Goal: Information Seeking & Learning: Find specific fact

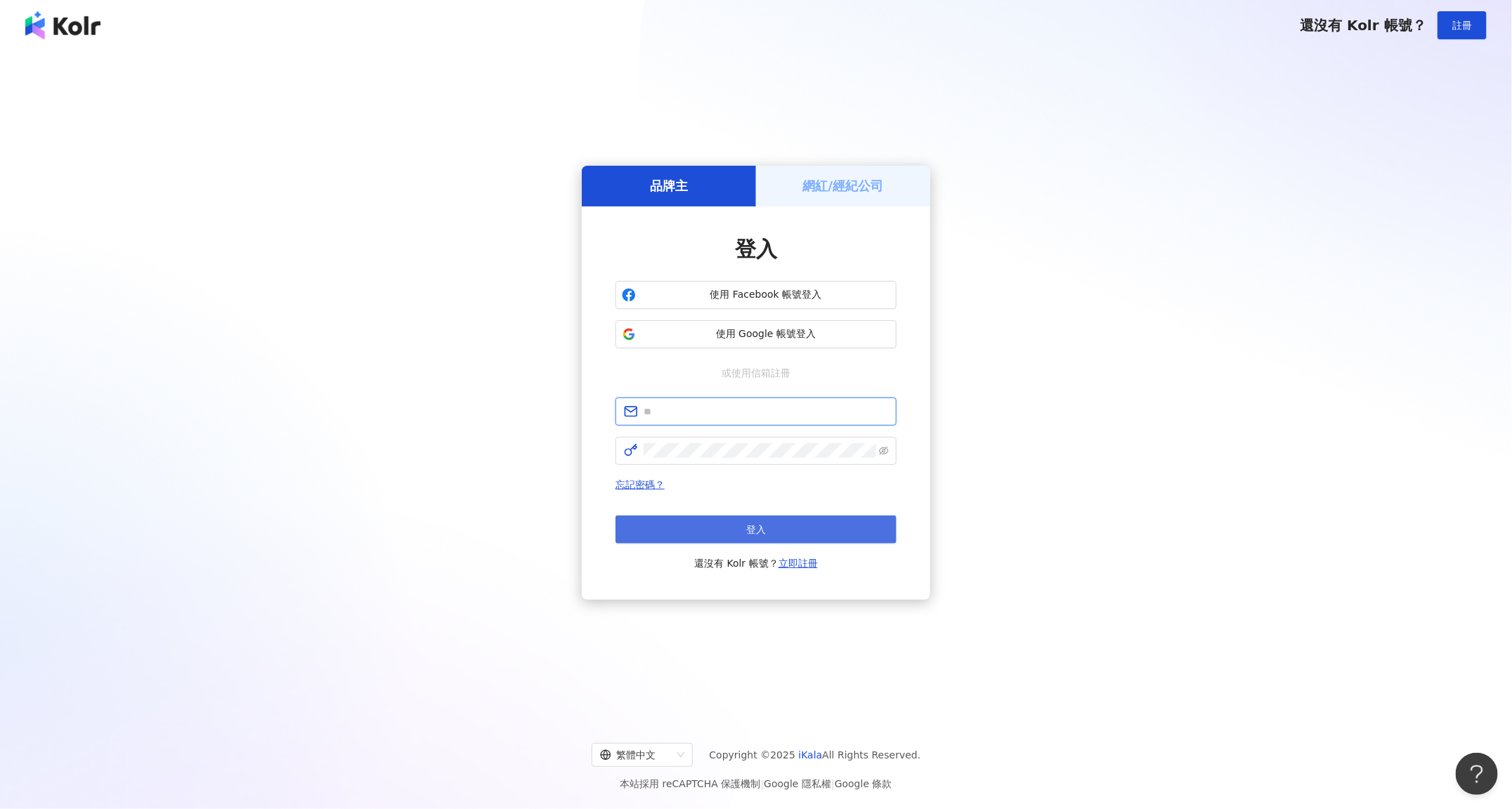
type input "**********"
click at [769, 543] on button "登入" at bounding box center [756, 530] width 281 height 28
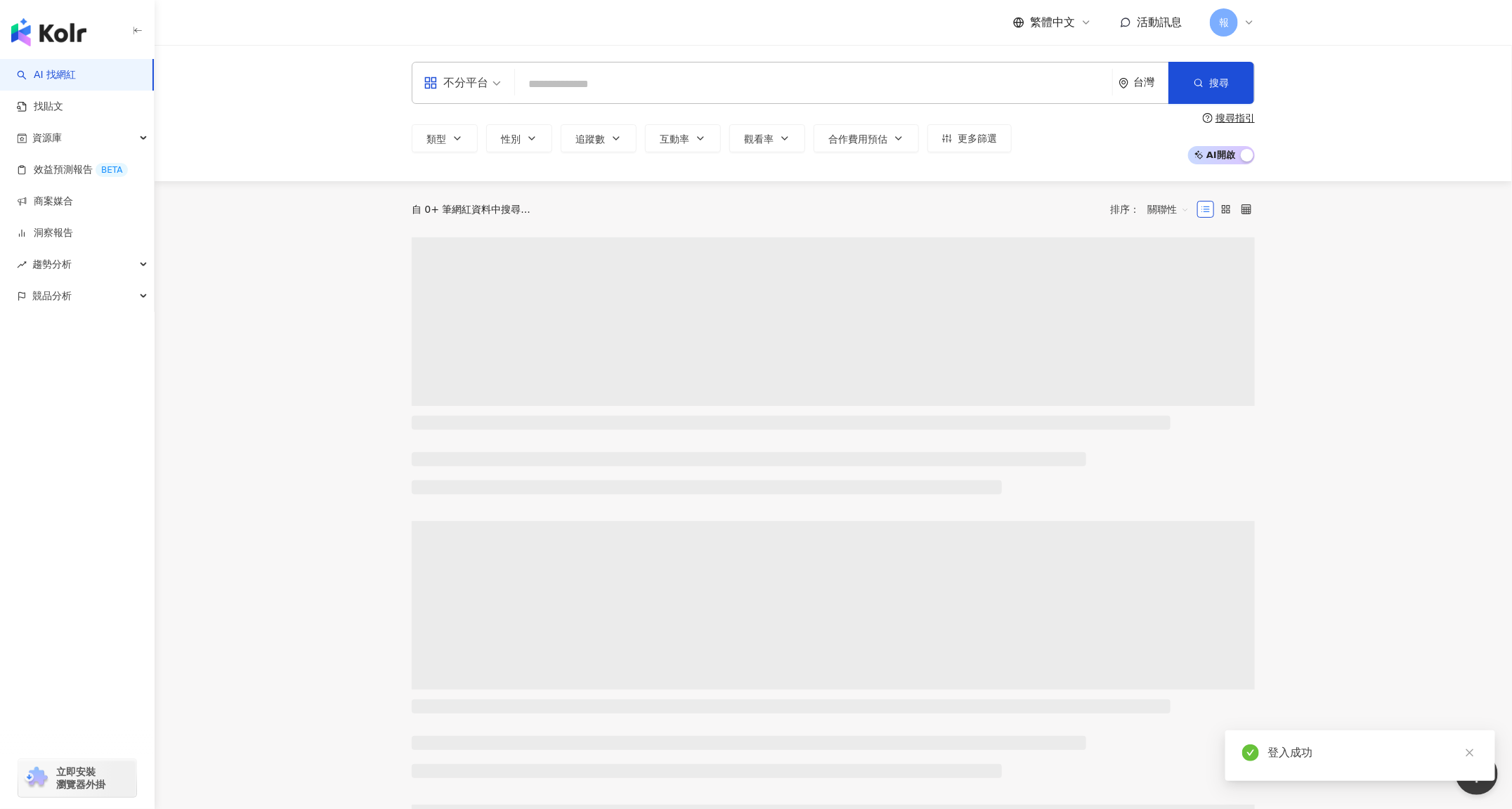
click at [679, 84] on input "search" at bounding box center [813, 84] width 586 height 27
type input "*"
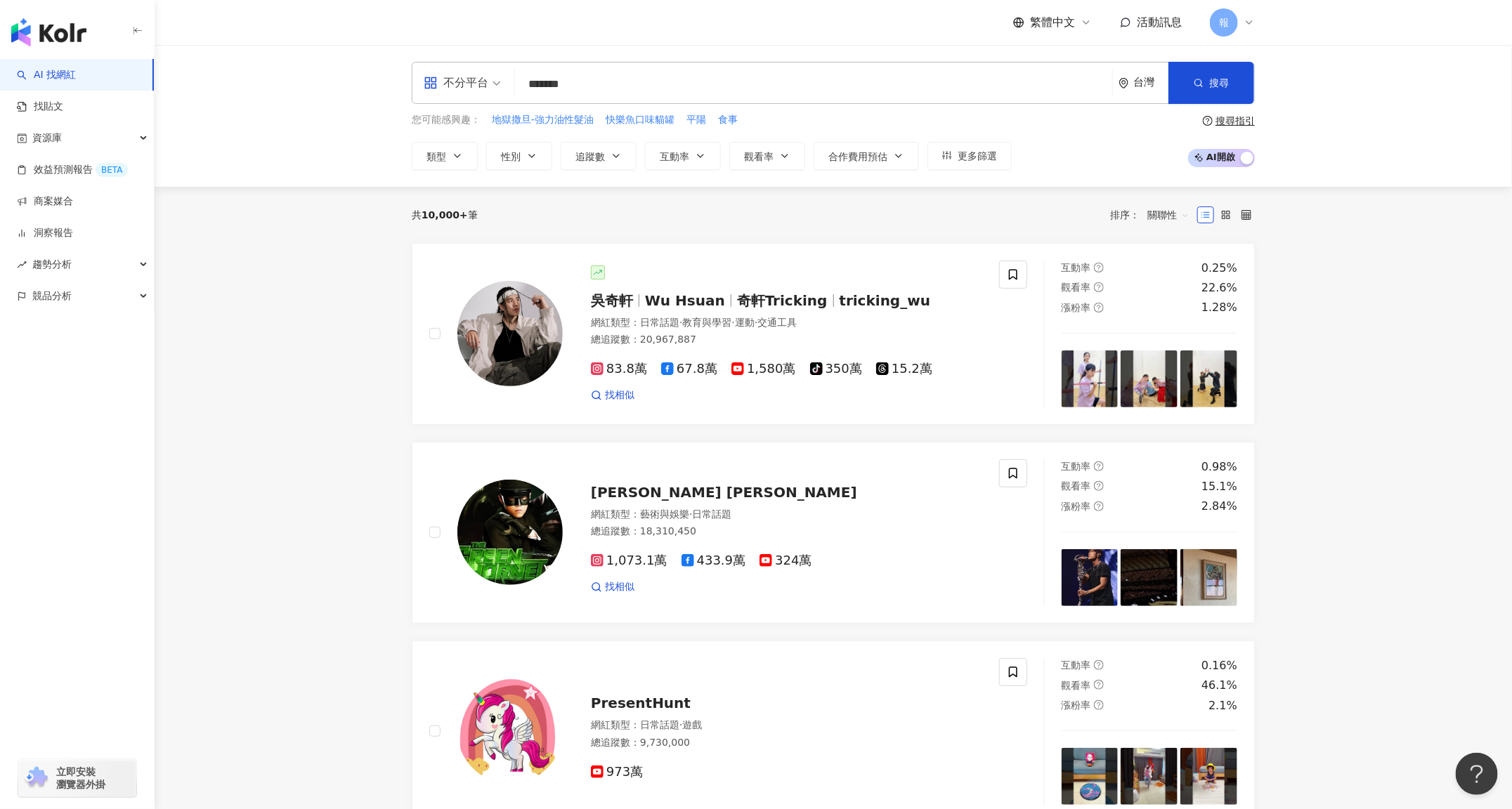
type input "********"
click at [64, 104] on link "找貼文" at bounding box center [40, 106] width 46 height 14
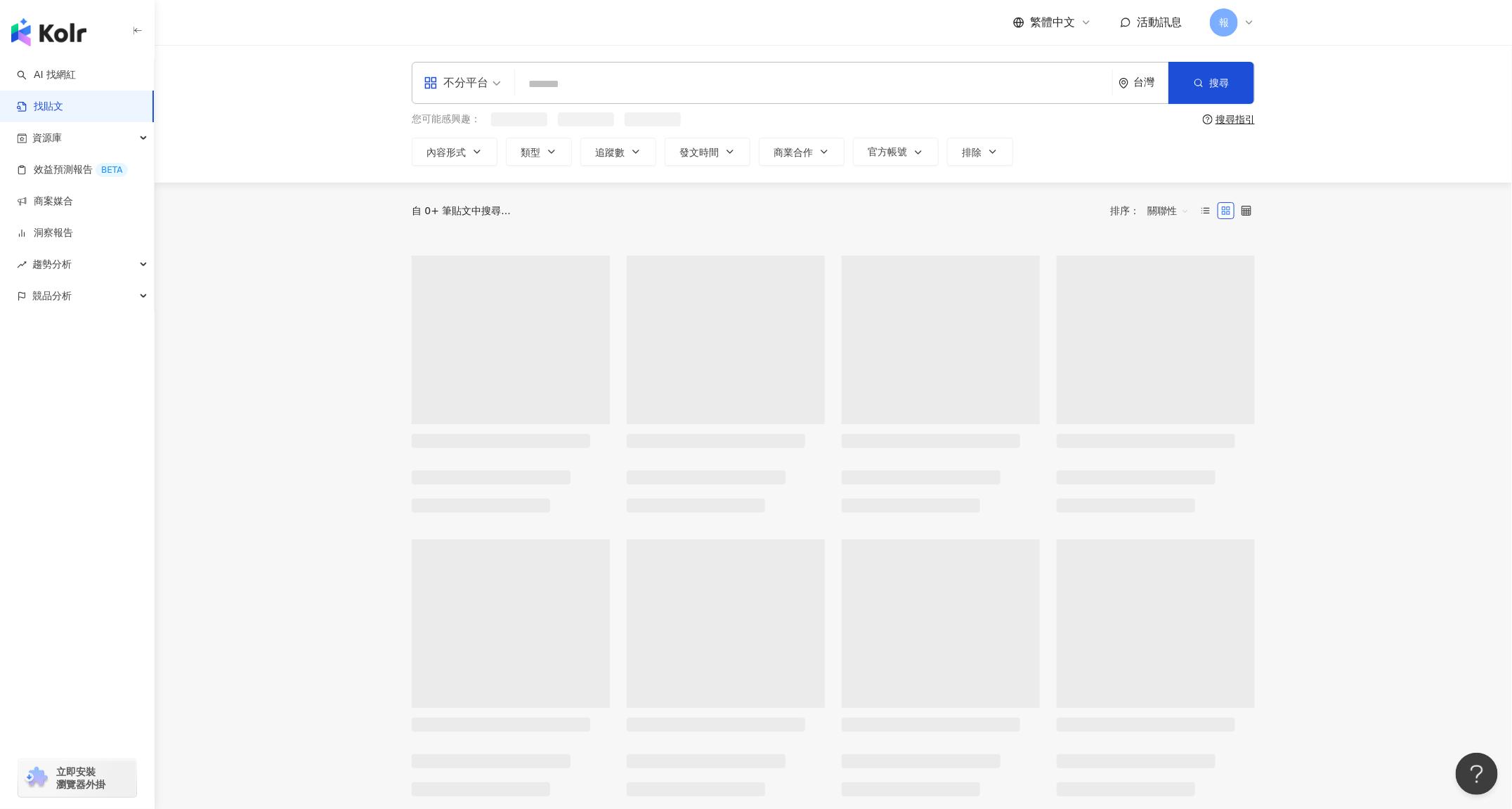
click at [577, 93] on input "search" at bounding box center [813, 83] width 586 height 30
paste input "********"
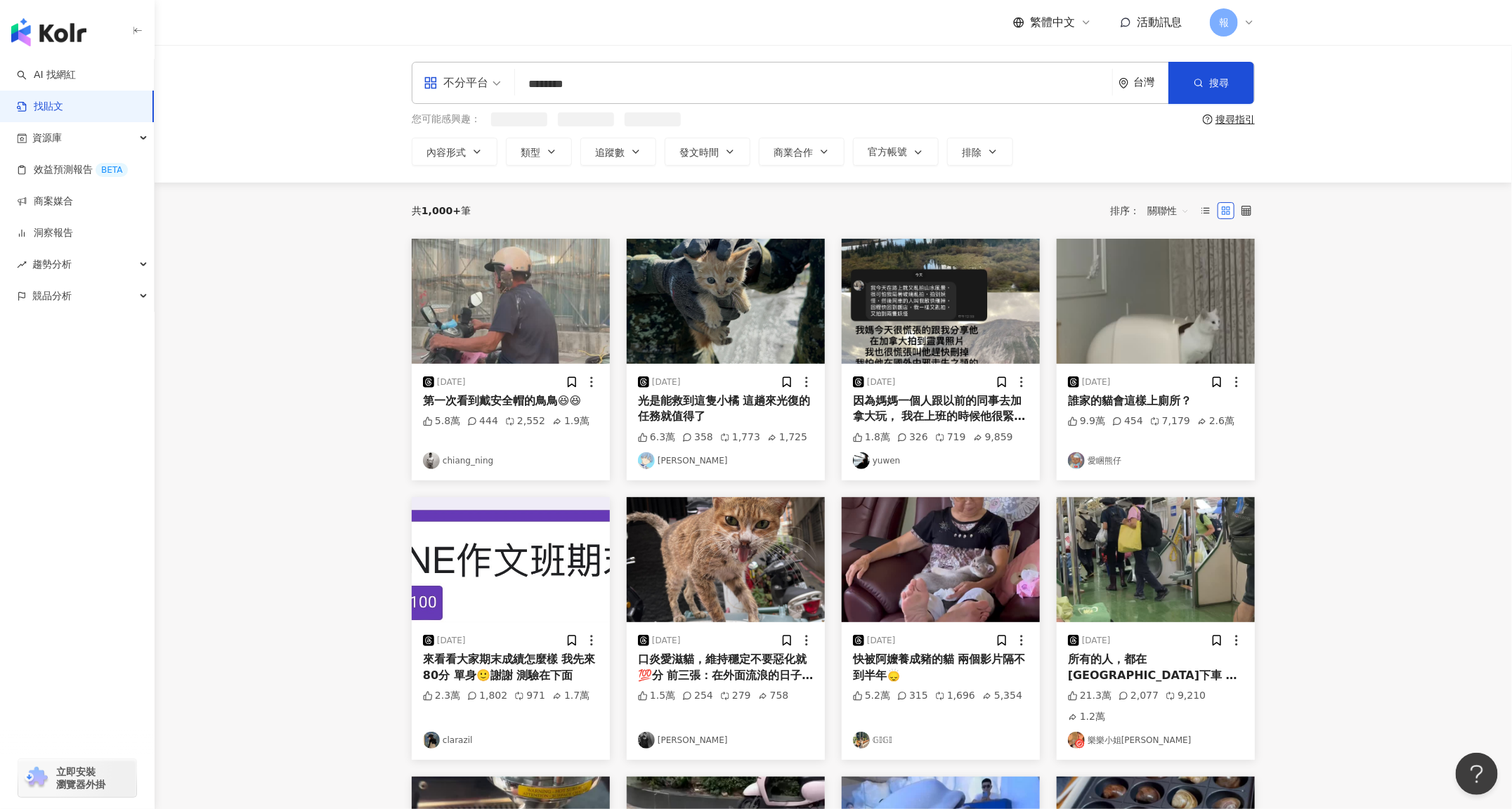
type input "********"
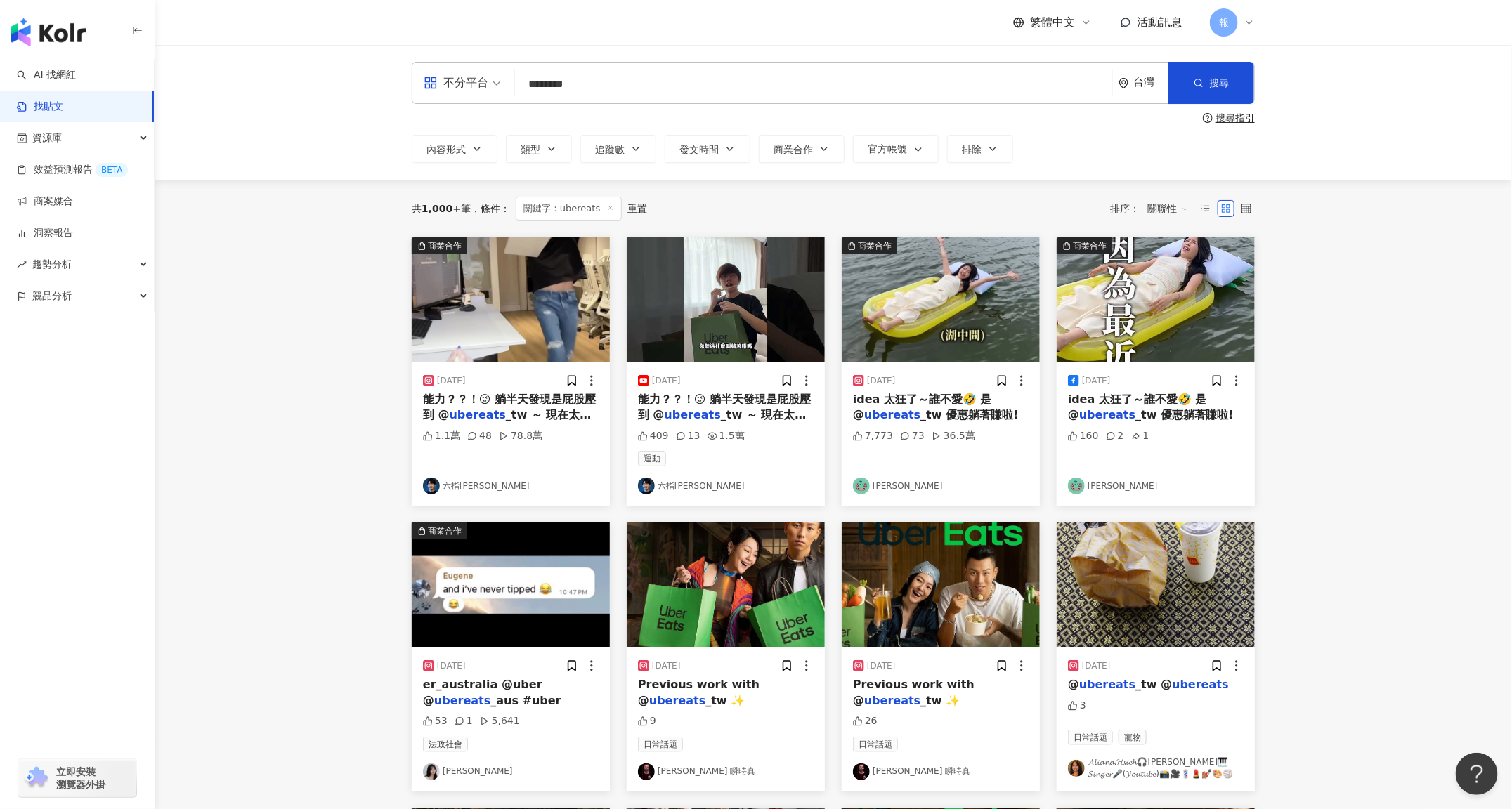
click at [1163, 211] on span "關聯性" at bounding box center [1169, 209] width 42 height 23
click at [1163, 365] on div "發文時間" at bounding box center [1170, 356] width 56 height 24
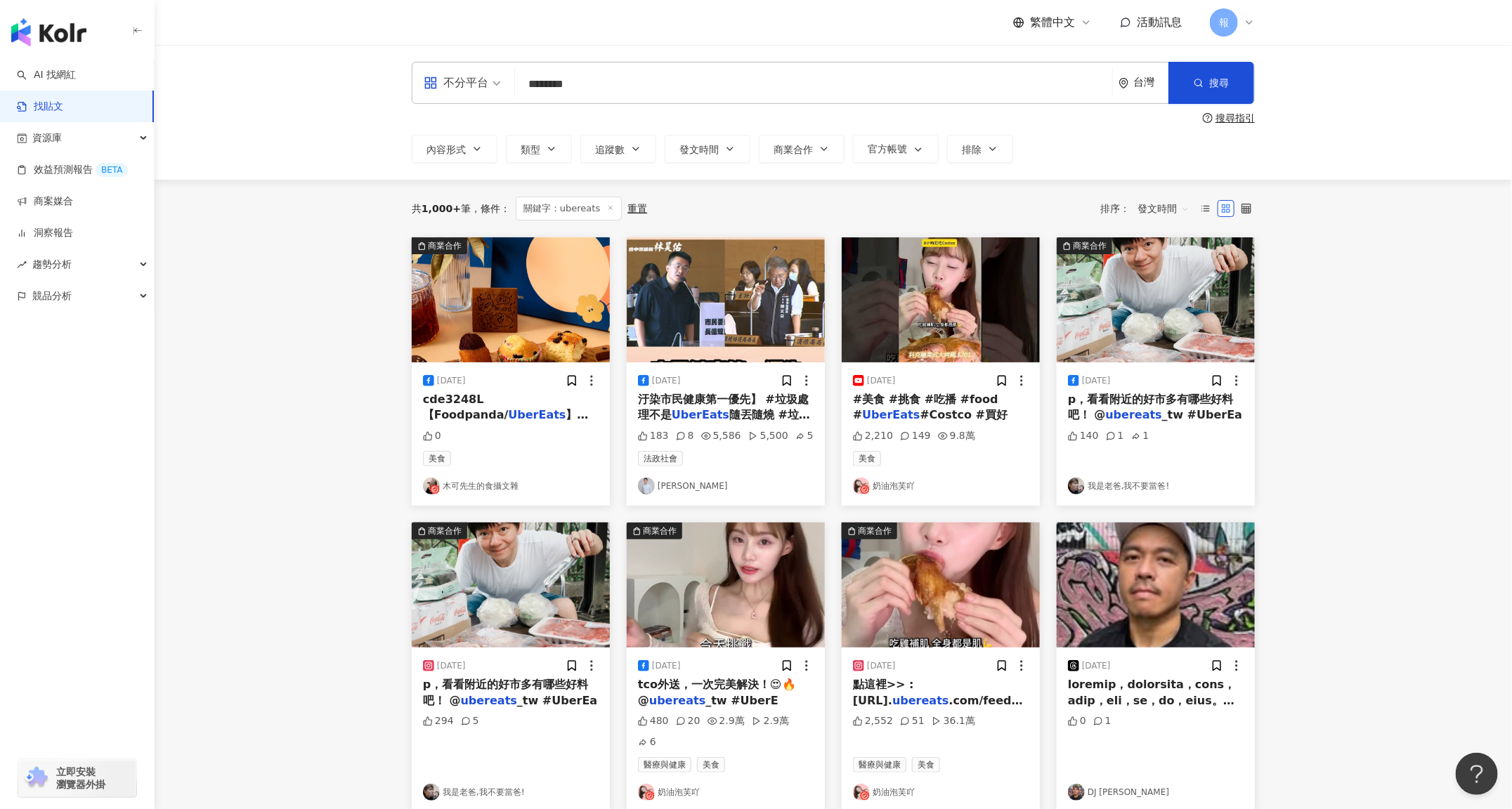
click at [1106, 415] on mark "ubereats" at bounding box center [1134, 415] width 56 height 13
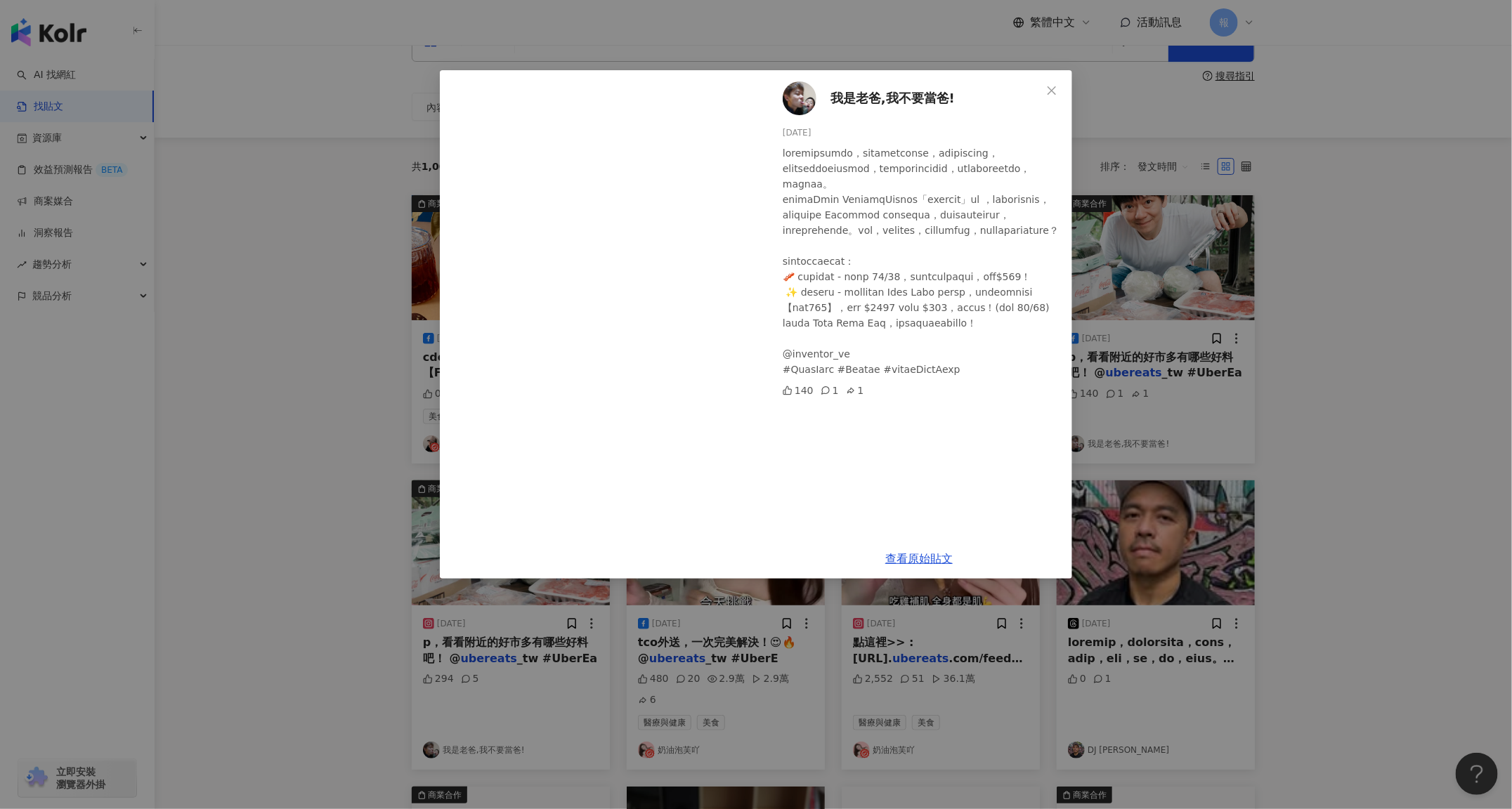
scroll to position [143, 0]
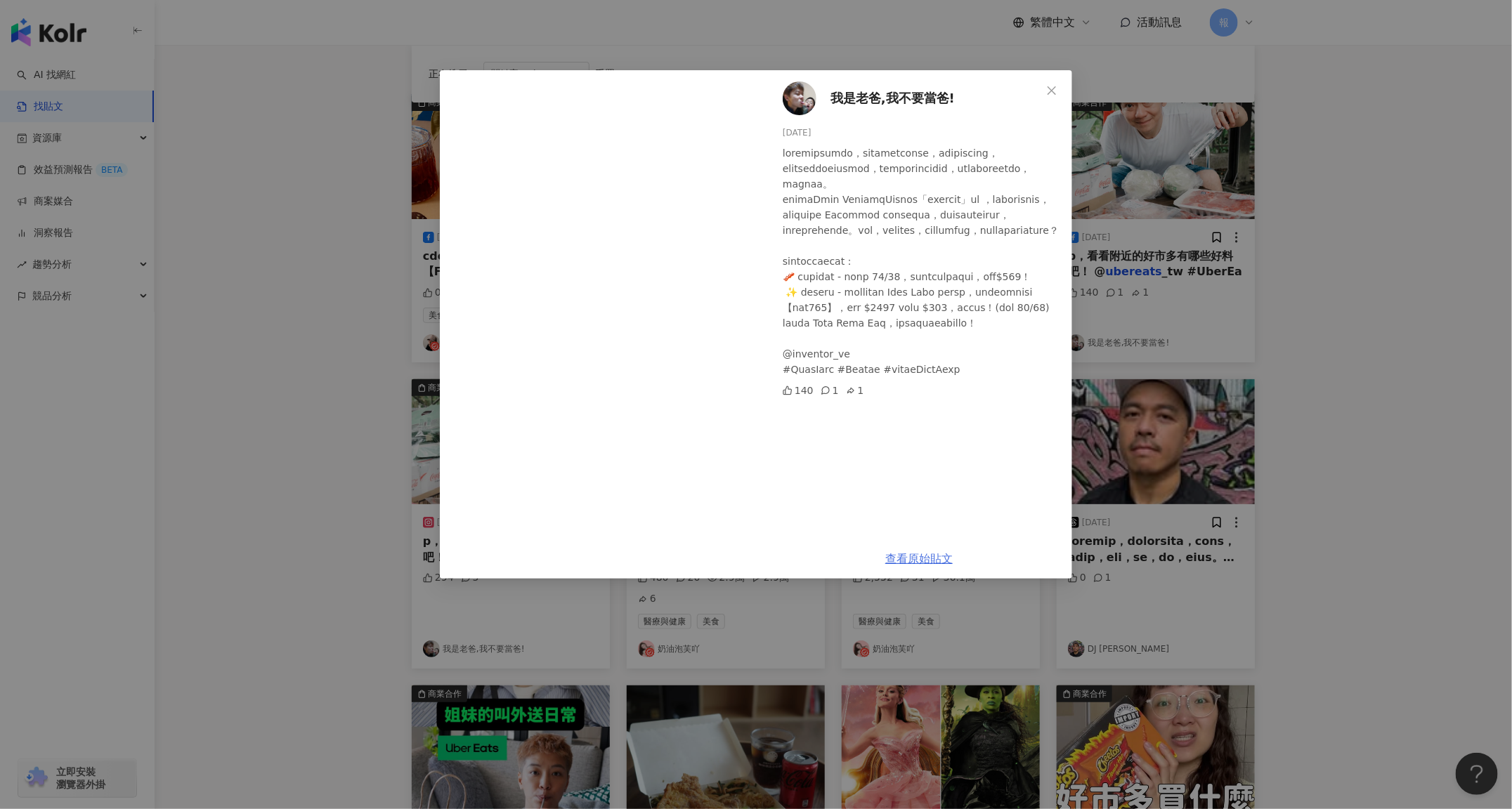
click at [924, 557] on link "查看原始貼文" at bounding box center [919, 559] width 68 height 13
click at [1057, 85] on icon "close" at bounding box center [1052, 90] width 11 height 11
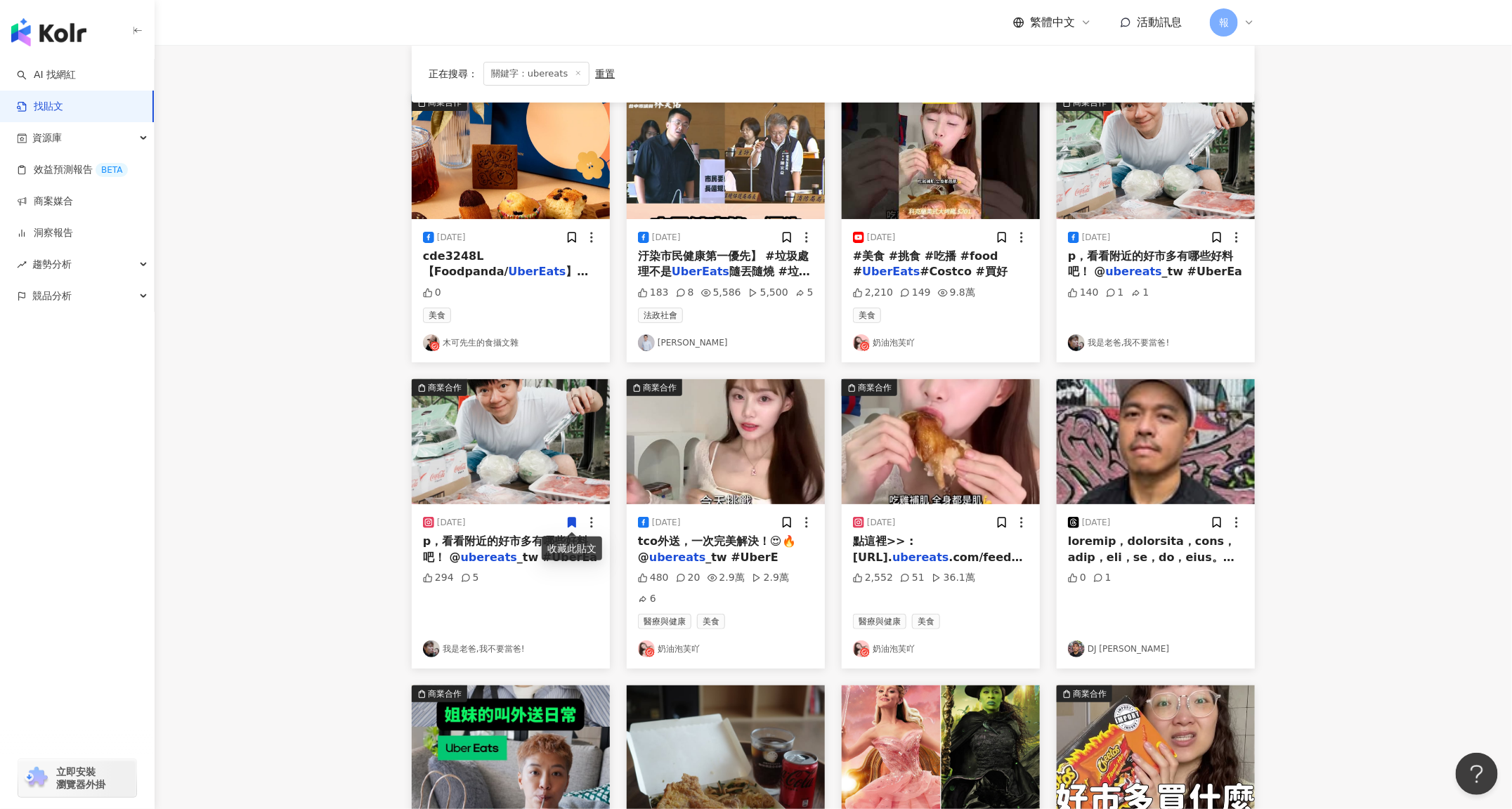
click at [518, 554] on span "_tw #UberEa" at bounding box center [557, 557] width 80 height 13
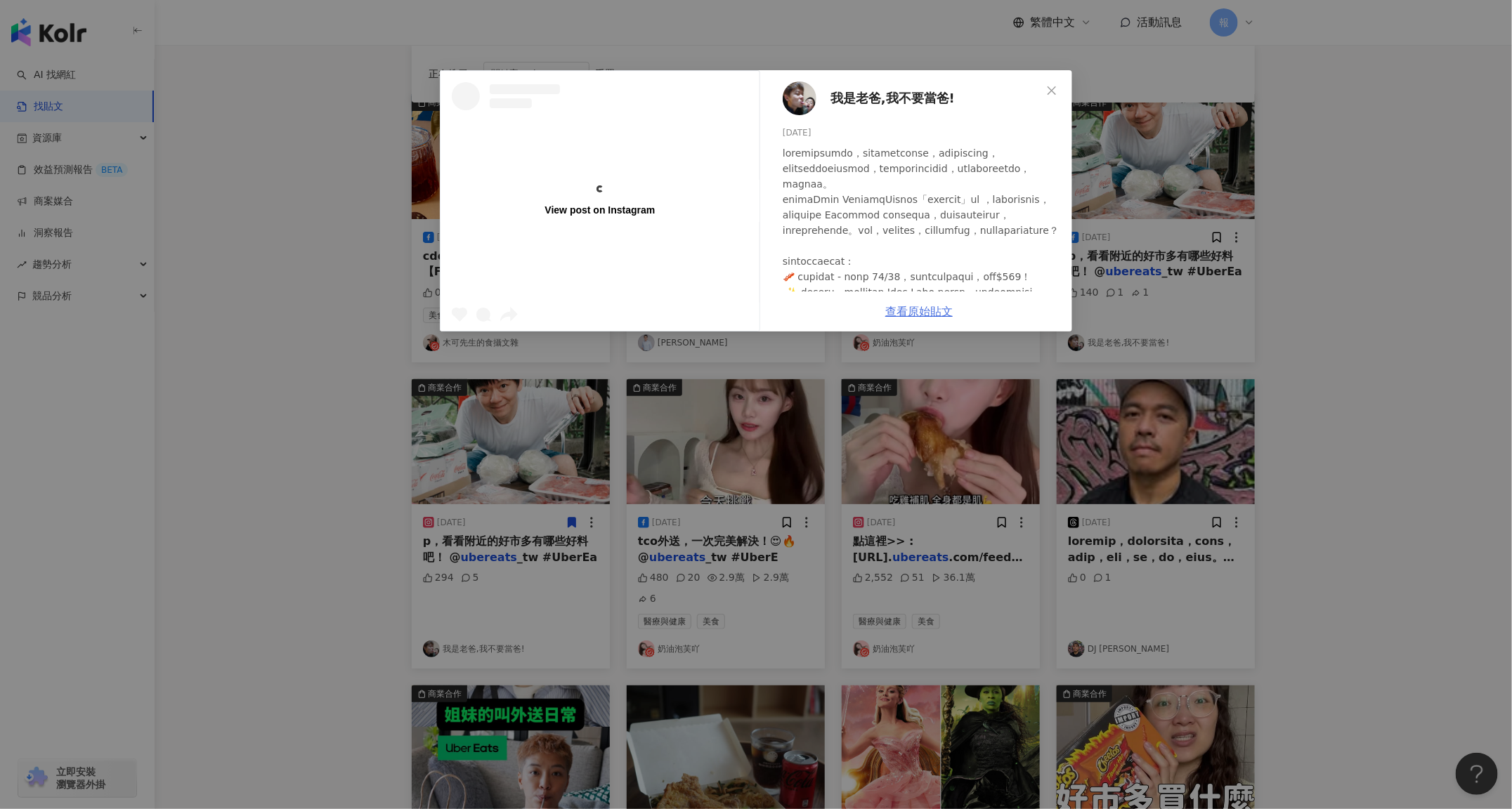
click at [927, 309] on link "查看原始貼文" at bounding box center [919, 311] width 68 height 13
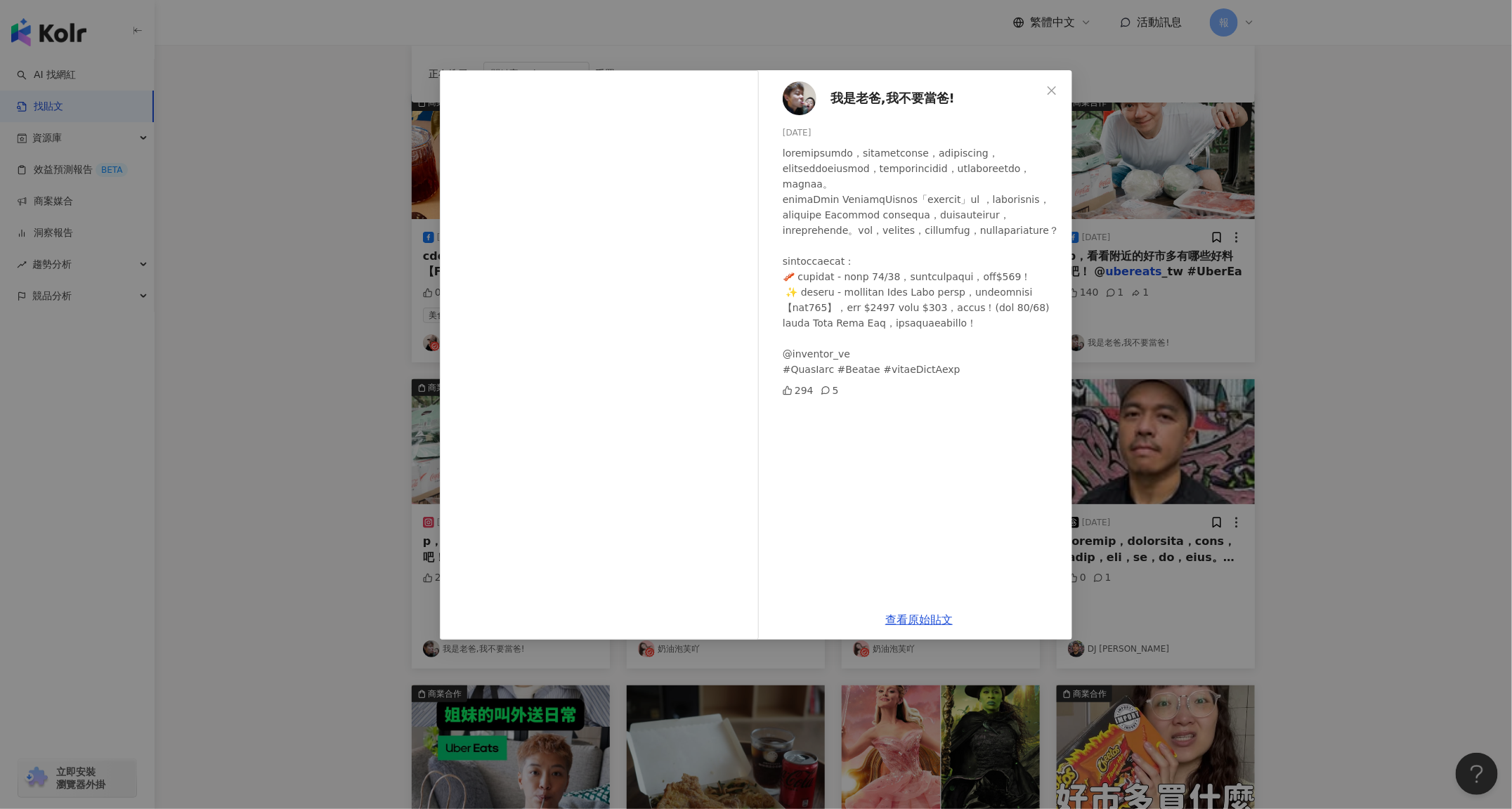
click at [1223, 301] on div "我是老爸,我不要當爸! [DATE] 294 5 查看原始貼文" at bounding box center [756, 404] width 1512 height 809
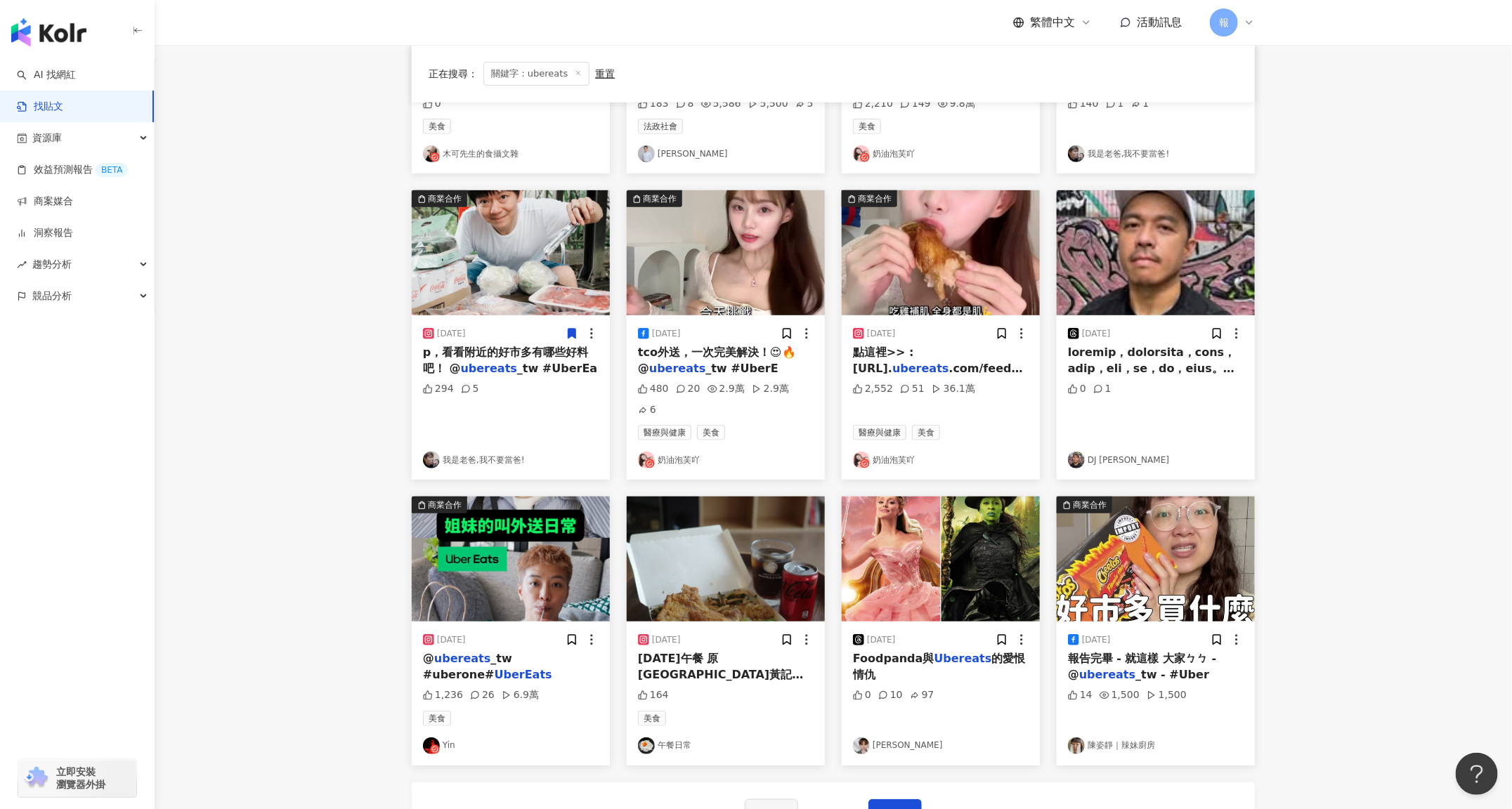
scroll to position [349, 0]
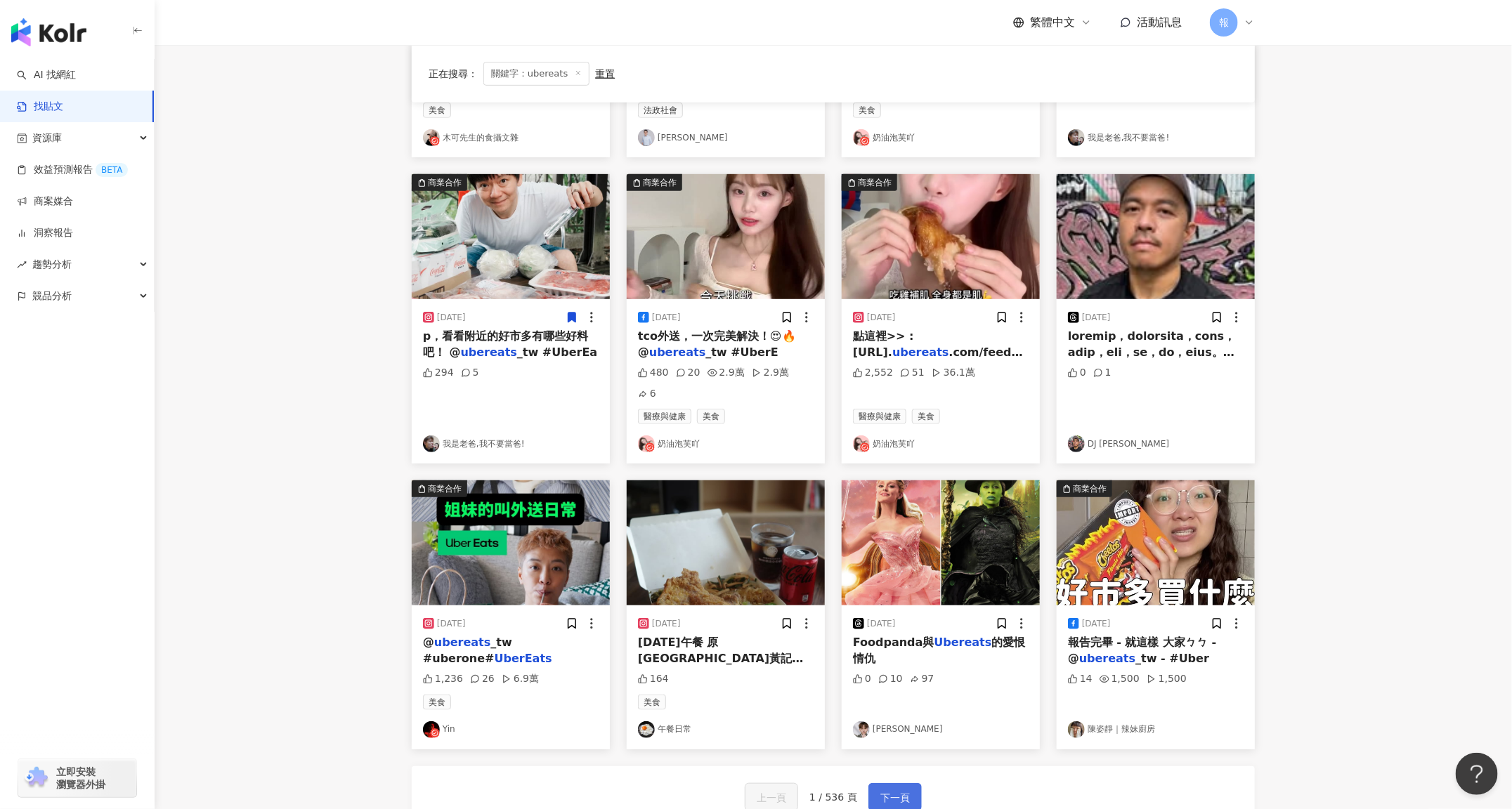
click at [880, 789] on span "下一頁" at bounding box center [895, 798] width 29 height 17
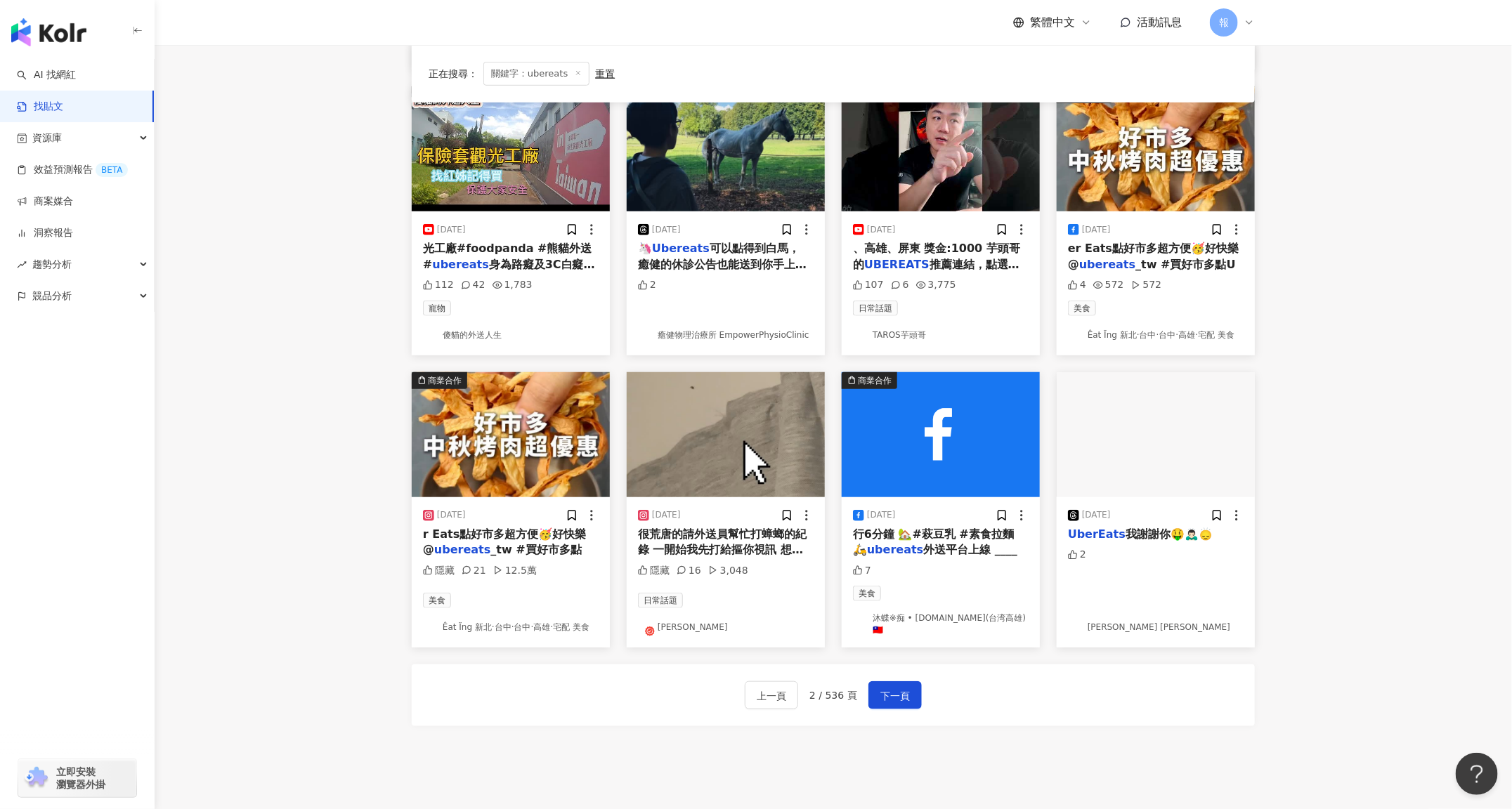
scroll to position [536, 0]
